Goal: Task Accomplishment & Management: Manage account settings

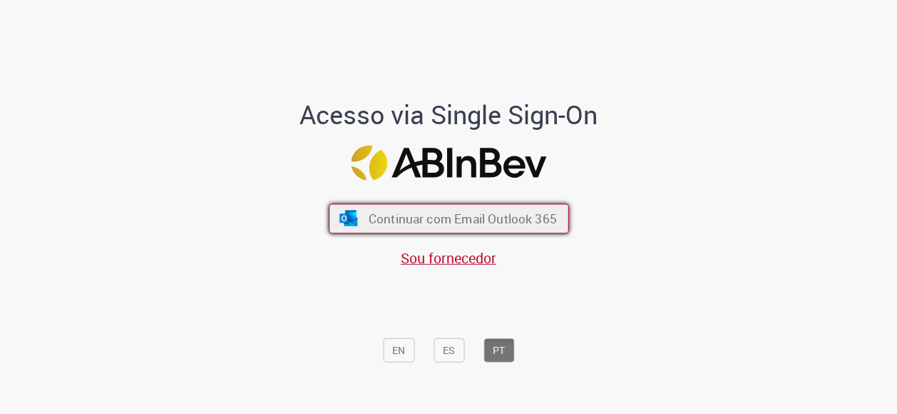
click at [417, 210] on span "Continuar com Email Outlook 365" at bounding box center [462, 218] width 188 height 16
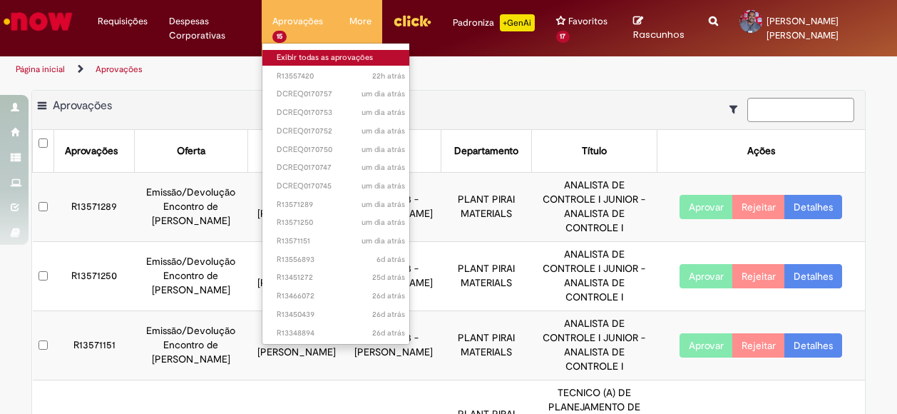
click at [299, 53] on link "Exibir todas as aprovações" at bounding box center [340, 58] width 157 height 16
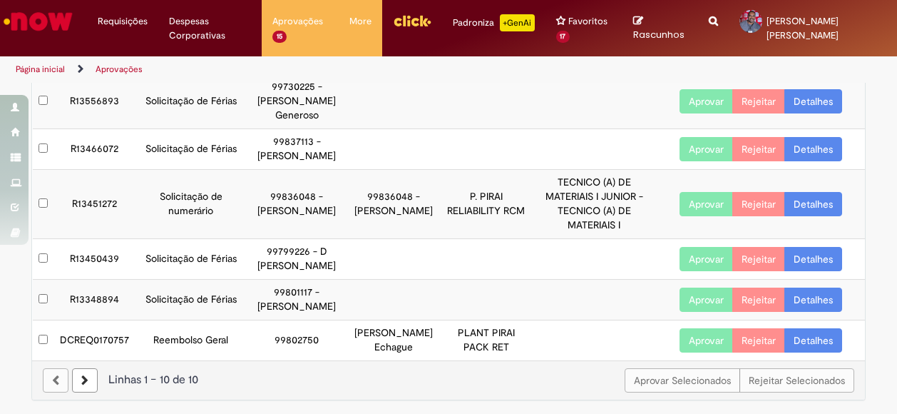
scroll to position [428, 0]
click at [801, 333] on link "Detalhes" at bounding box center [813, 340] width 58 height 24
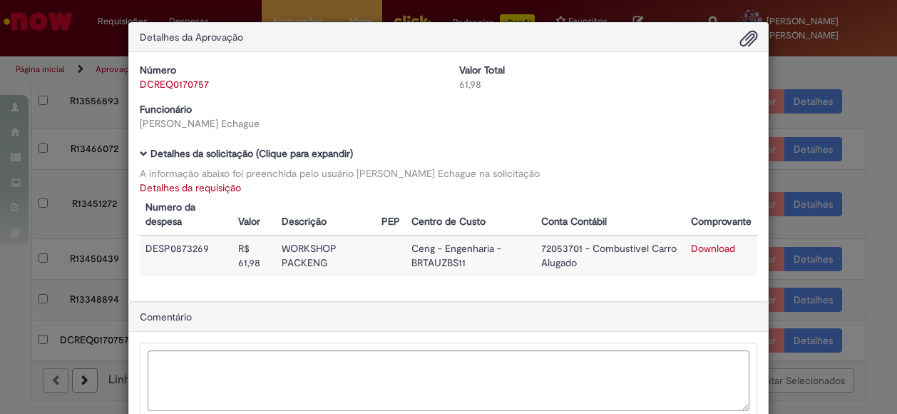
scroll to position [71, 0]
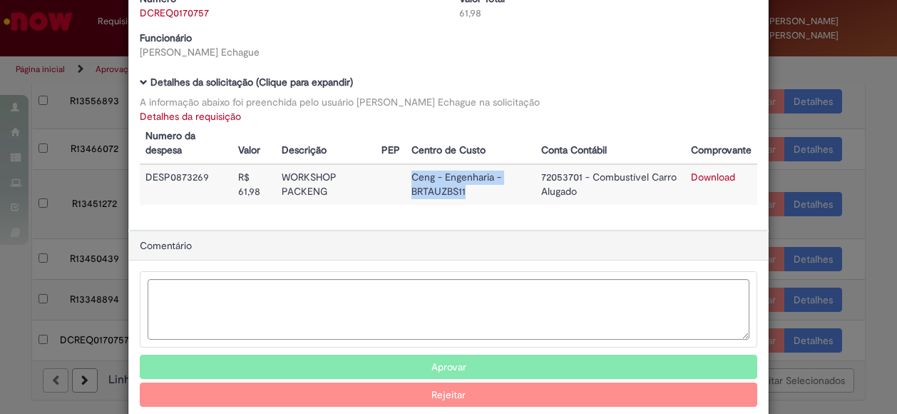
drag, startPoint x: 404, startPoint y: 176, endPoint x: 470, endPoint y: 190, distance: 67.1
click at [470, 190] on td "Ceng - Engenharia - BRTAUZBS11" at bounding box center [471, 184] width 130 height 41
click at [506, 308] on textarea "Ambev Approval Modal" at bounding box center [449, 309] width 602 height 61
click at [212, 115] on link "Detalhes da requisição" at bounding box center [190, 116] width 101 height 13
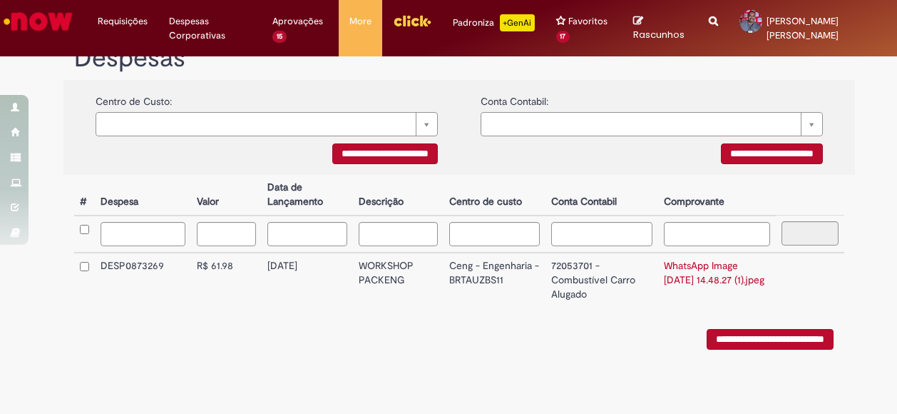
type input "**********"
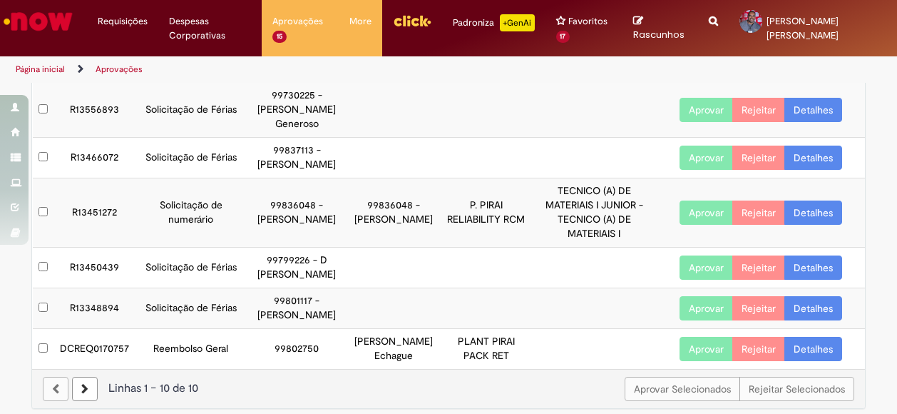
scroll to position [428, 0]
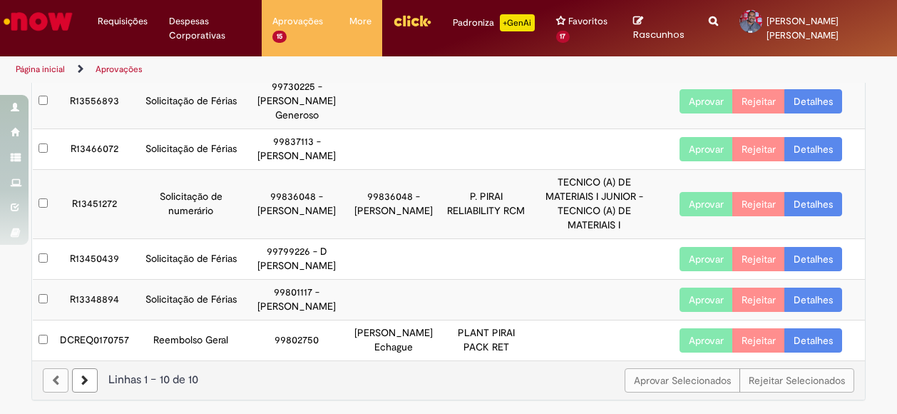
click at [81, 376] on icon at bounding box center [84, 380] width 7 height 10
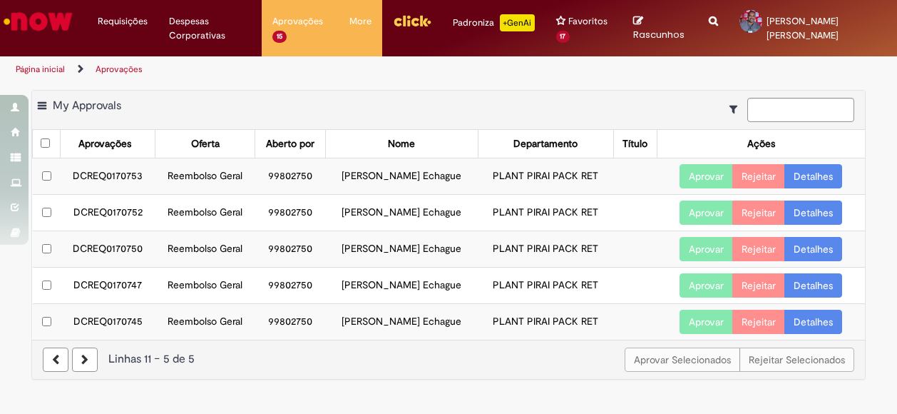
click at [89, 356] on link at bounding box center [85, 359] width 26 height 24
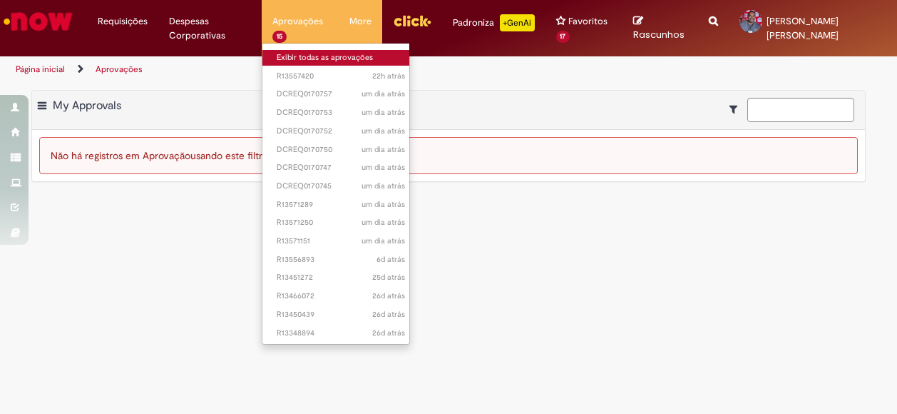
click at [297, 57] on link "Exibir todas as aprovações" at bounding box center [340, 58] width 157 height 16
click at [304, 56] on link "Exibir todas as aprovações" at bounding box center [340, 58] width 157 height 16
click at [299, 56] on link "Exibir todas as aprovações" at bounding box center [340, 58] width 157 height 16
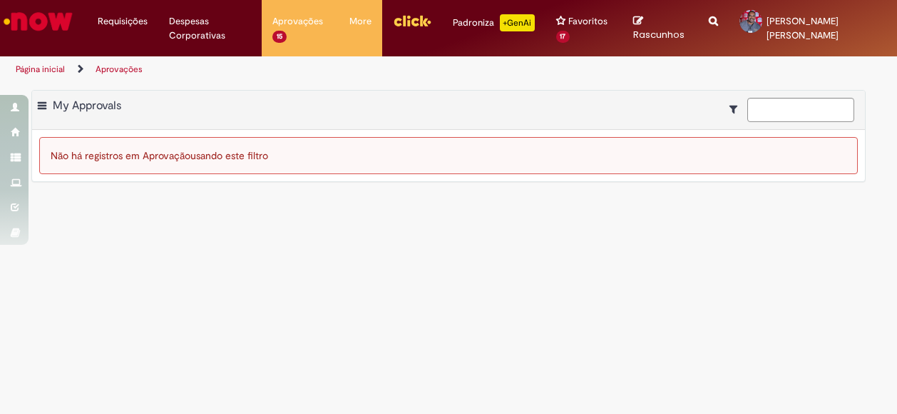
click at [42, 66] on link "Página inicial" at bounding box center [40, 68] width 49 height 11
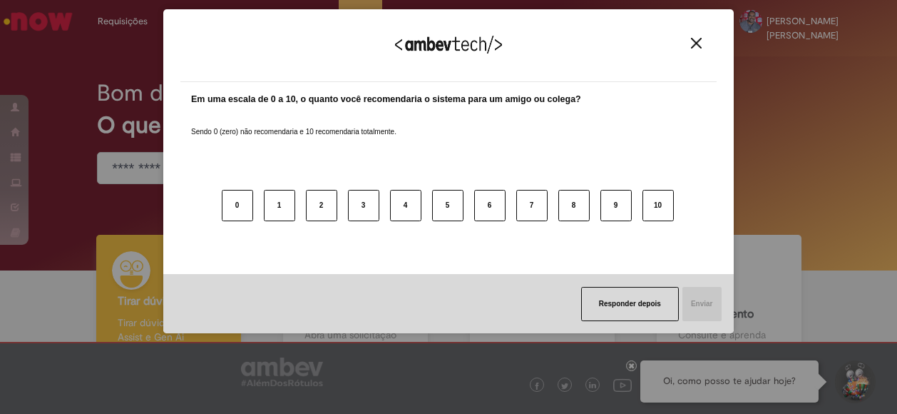
click at [697, 43] on img "Close" at bounding box center [696, 43] width 11 height 11
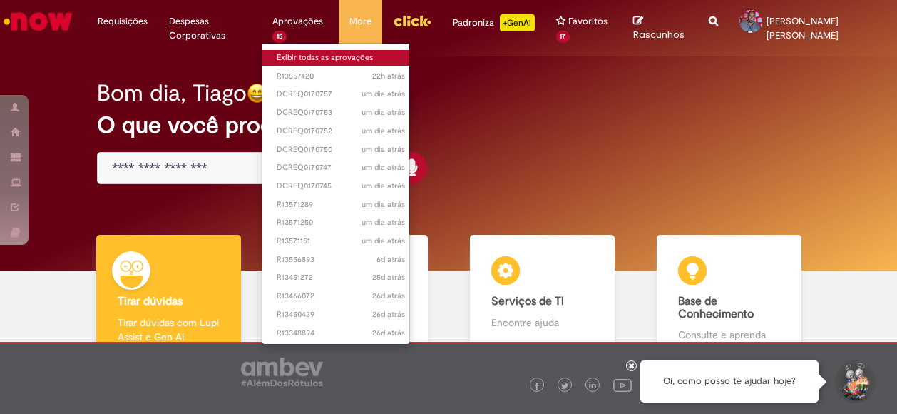
click at [294, 52] on link "Exibir todas as aprovações" at bounding box center [340, 58] width 157 height 16
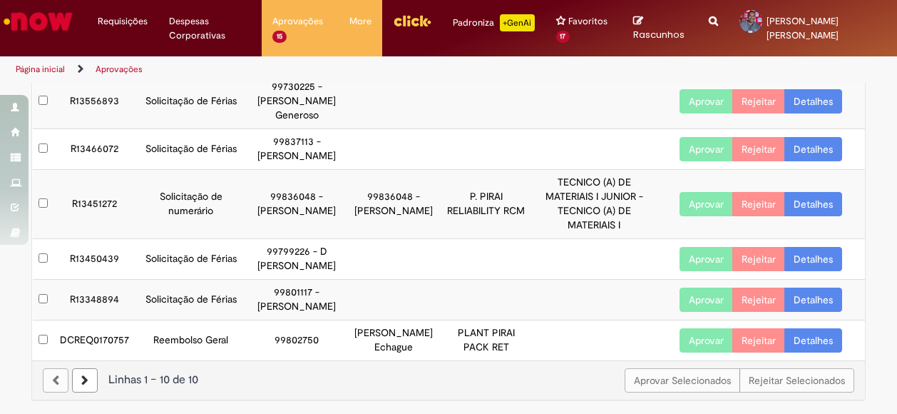
scroll to position [428, 0]
click at [686, 333] on button "Aprovar" at bounding box center [705, 340] width 53 height 24
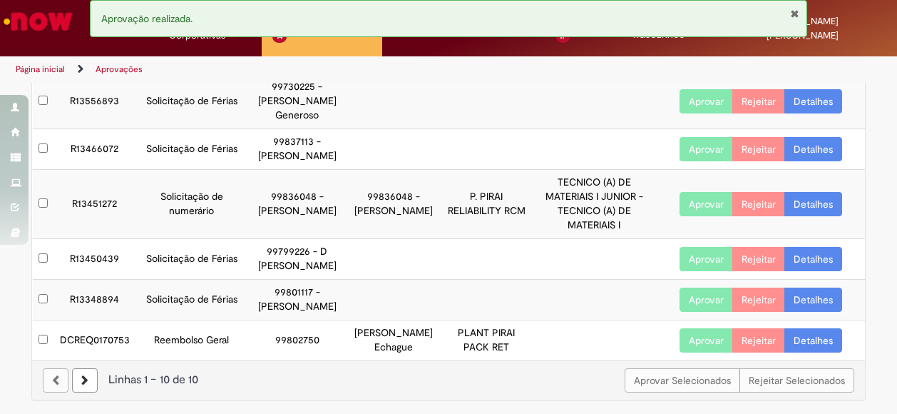
click at [695, 333] on button "Aprovar" at bounding box center [705, 340] width 53 height 24
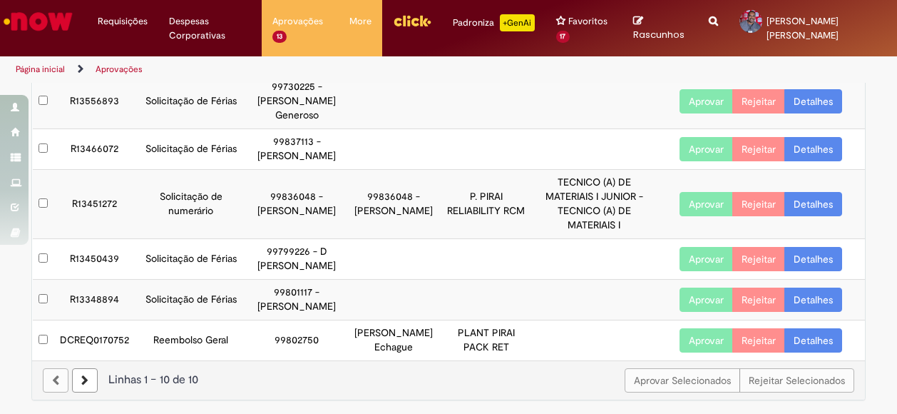
click at [693, 328] on button "Aprovar" at bounding box center [705, 340] width 53 height 24
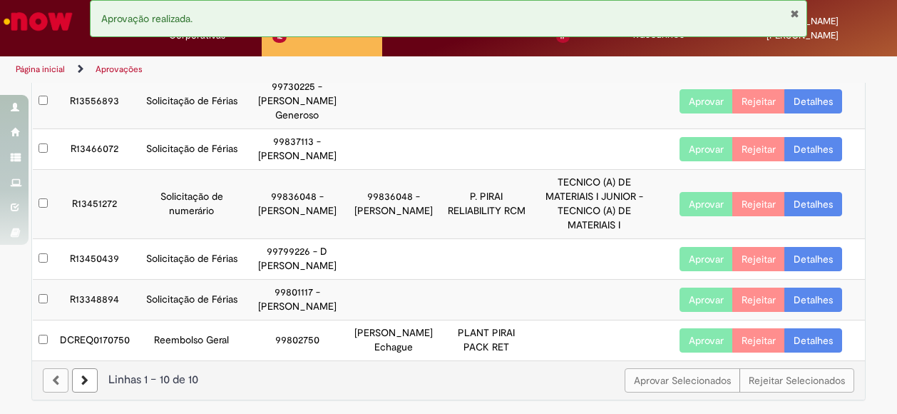
click at [702, 329] on button "Aprovar" at bounding box center [705, 340] width 53 height 24
click at [699, 328] on button "Aprovar" at bounding box center [705, 340] width 53 height 24
click at [689, 332] on button "Aprovar" at bounding box center [705, 340] width 53 height 24
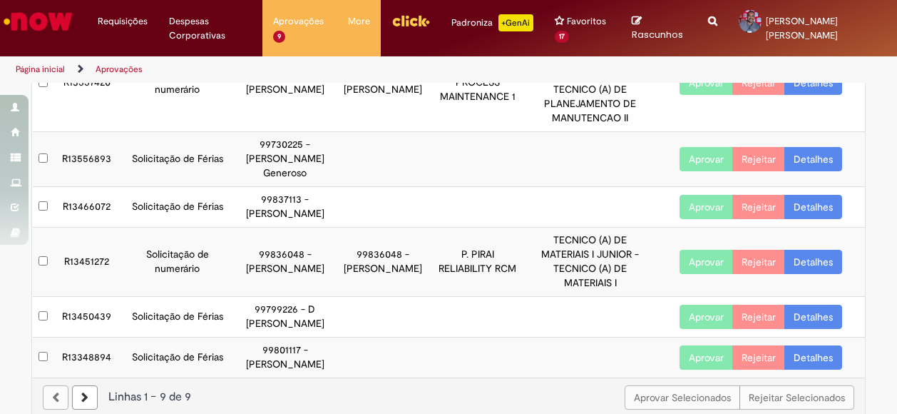
scroll to position [345, 0]
